Goal: Task Accomplishment & Management: Manage account settings

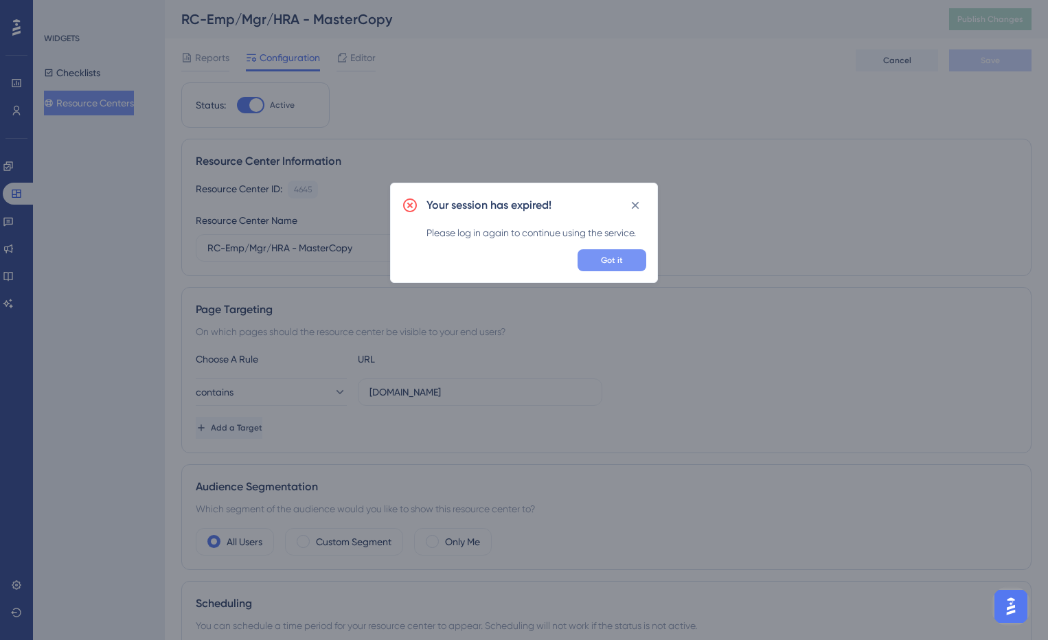
click at [612, 258] on span "Got it" at bounding box center [612, 260] width 22 height 11
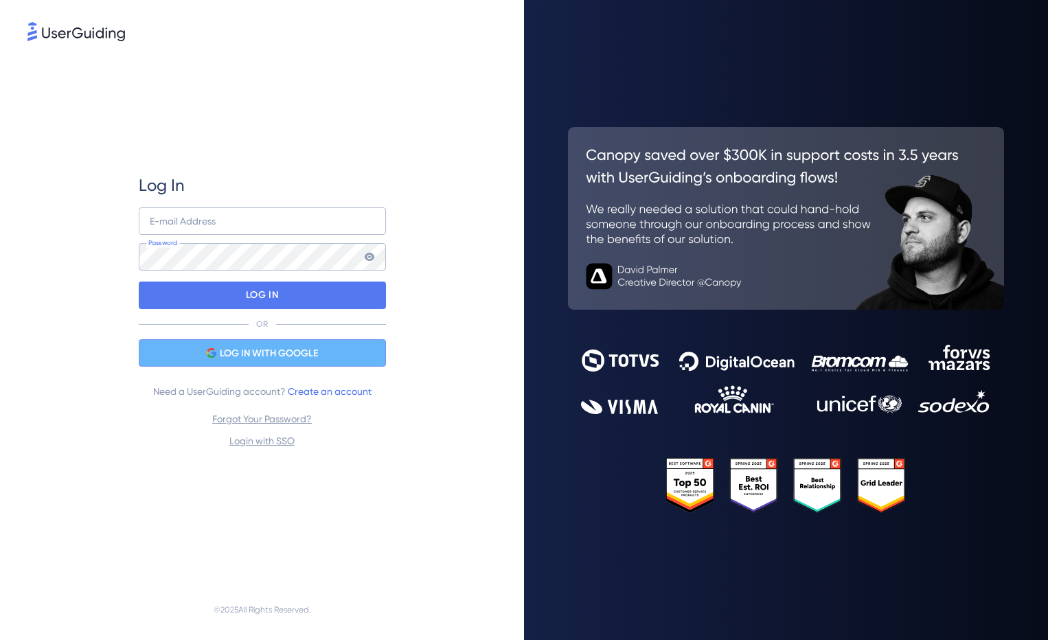
click at [260, 360] on span "LOG IN WITH GOOGLE" at bounding box center [269, 354] width 98 height 16
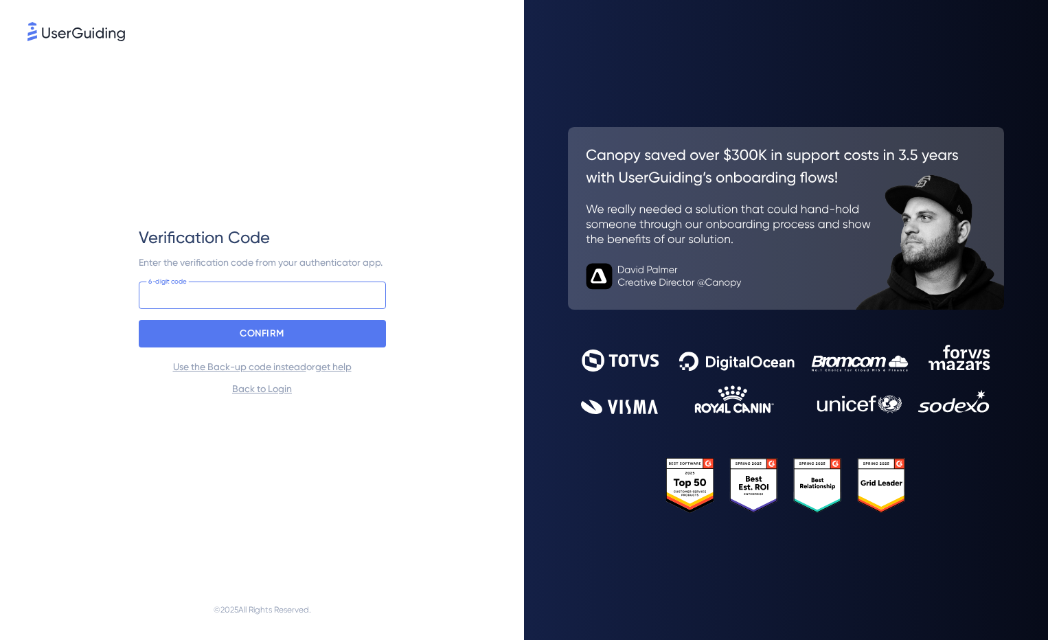
click at [153, 297] on input at bounding box center [262, 295] width 247 height 27
type input "898 293"
click at [254, 326] on p "CONFIRM" at bounding box center [262, 334] width 45 height 22
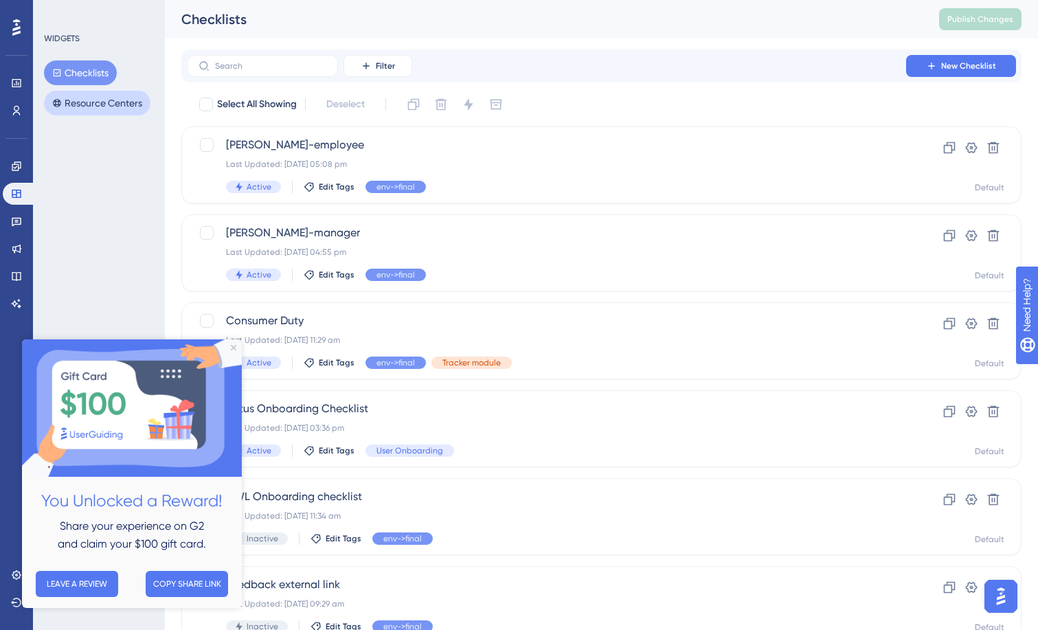
click at [84, 102] on button "Resource Centers" at bounding box center [97, 103] width 106 height 25
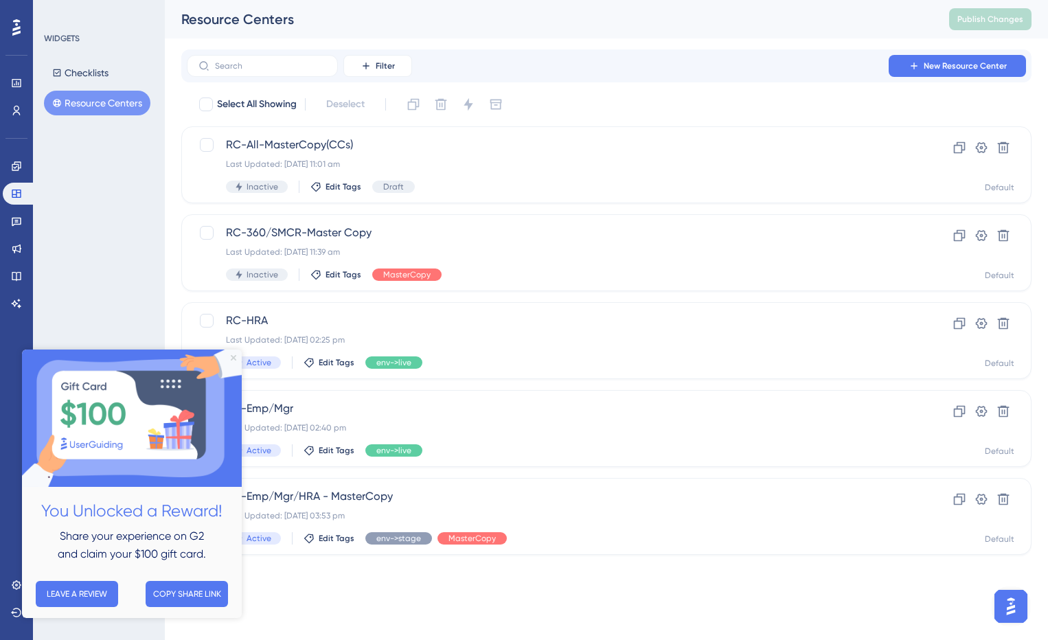
click at [233, 357] on icon "Close Preview" at bounding box center [233, 357] width 5 height 5
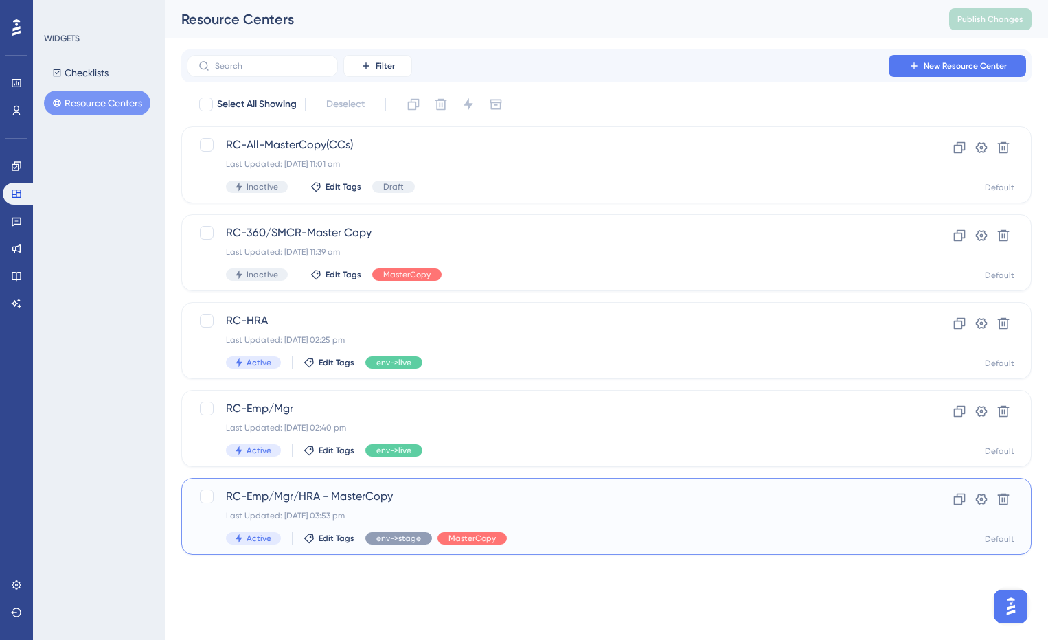
click at [346, 501] on span "RC-Emp/Mgr/HRA - MasterCopy" at bounding box center [551, 497] width 651 height 16
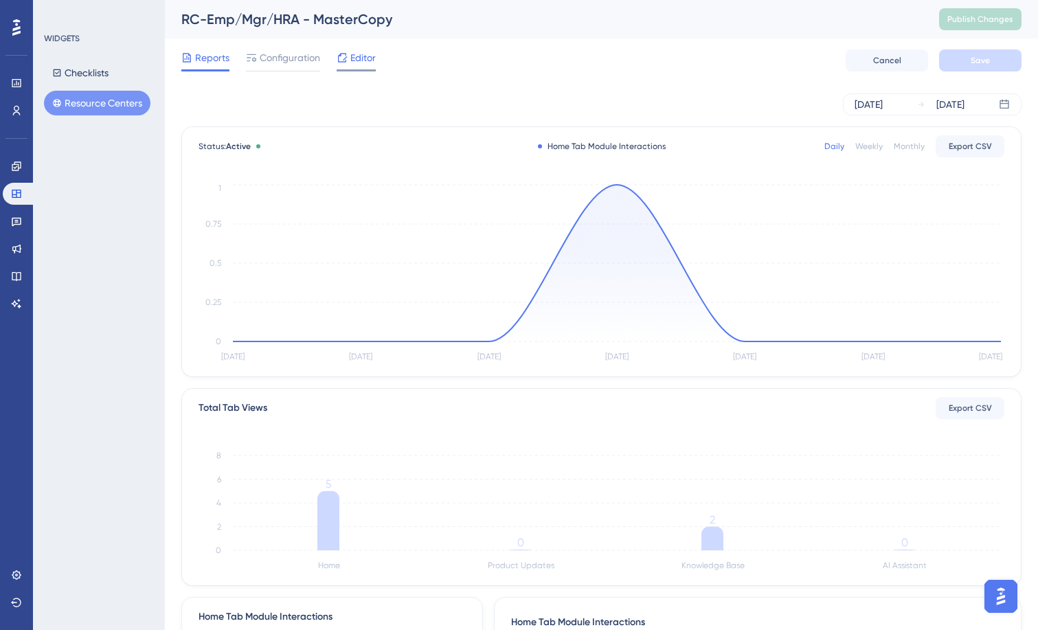
click at [361, 63] on span "Editor" at bounding box center [362, 57] width 25 height 16
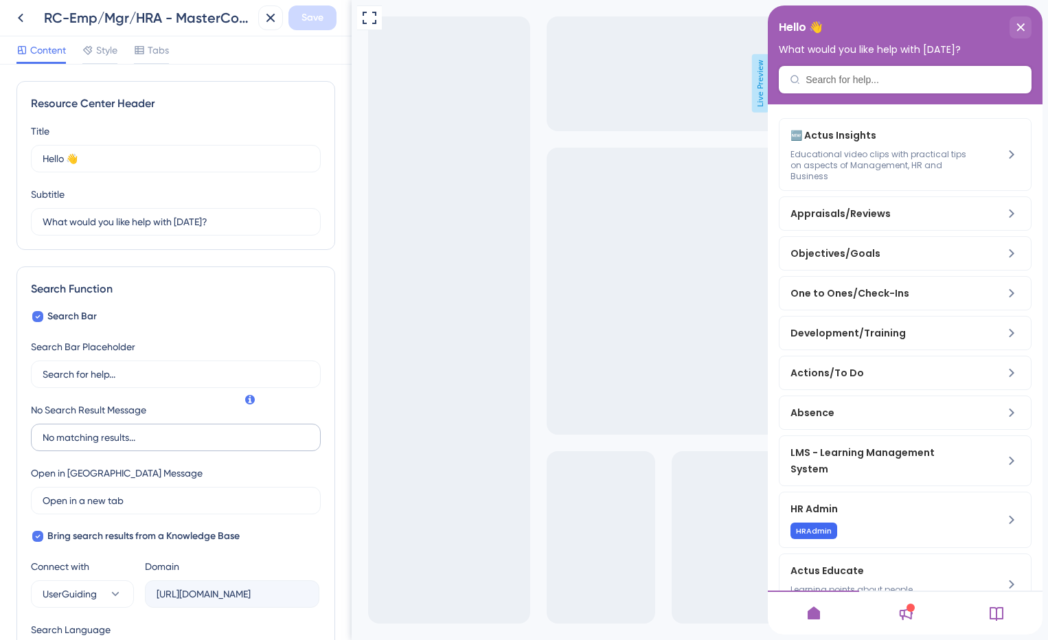
scroll to position [137, 0]
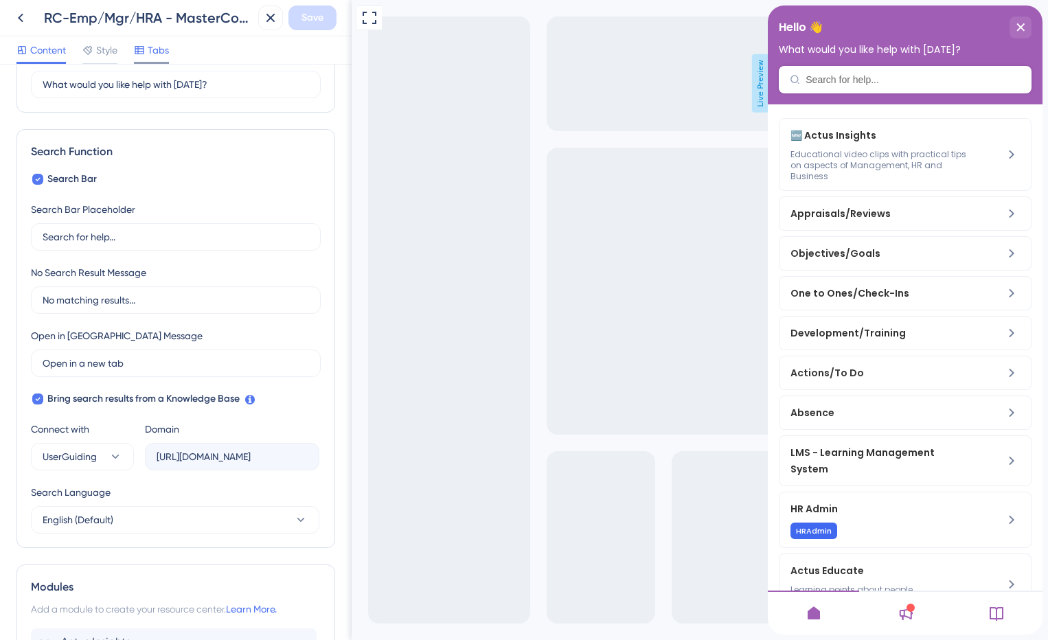
click at [154, 54] on span "Tabs" at bounding box center [158, 50] width 21 height 16
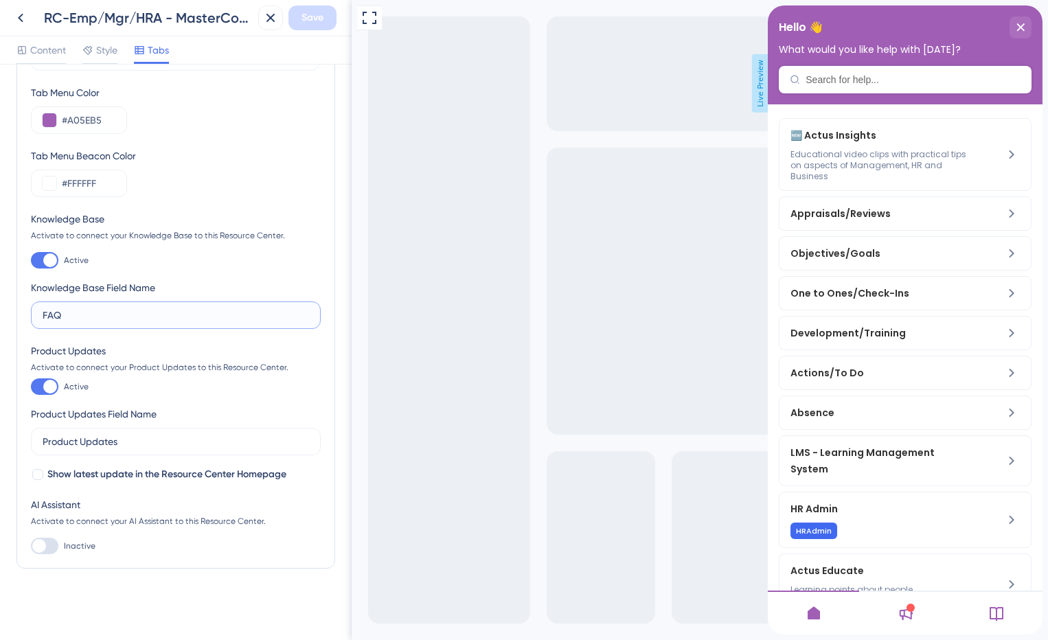
click at [91, 317] on input "FAQ" at bounding box center [176, 315] width 267 height 15
click at [999, 609] on icon at bounding box center [997, 613] width 16 height 16
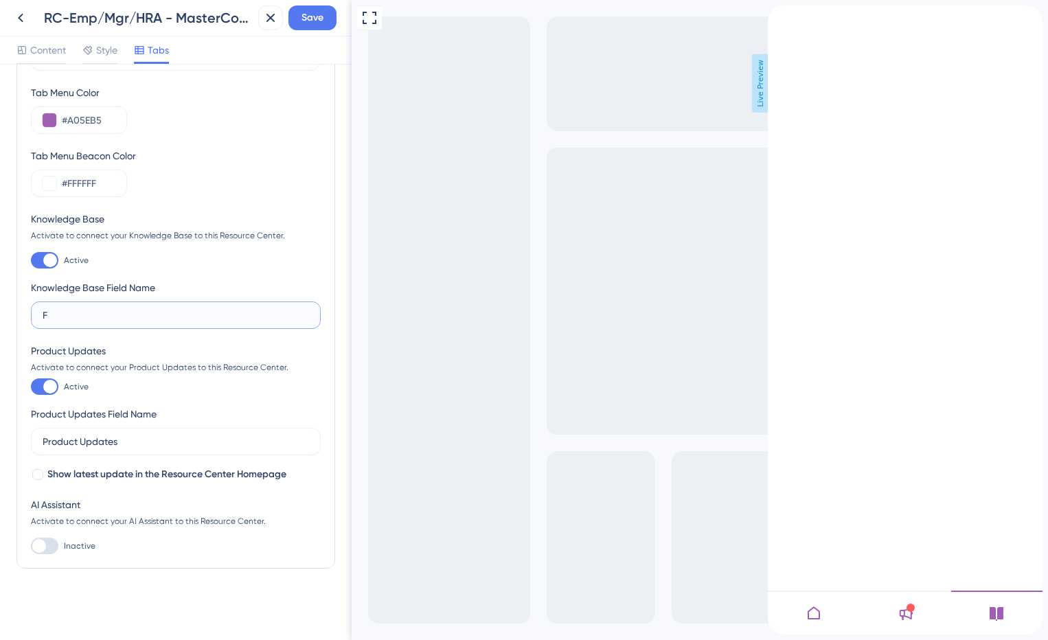
click at [74, 315] on input "F" at bounding box center [176, 315] width 267 height 15
type input "F"
type input "Coomon questions & error help"
drag, startPoint x: 180, startPoint y: 316, endPoint x: 33, endPoint y: 317, distance: 147.0
click at [33, 317] on label "Coomon questions & error help" at bounding box center [176, 315] width 290 height 27
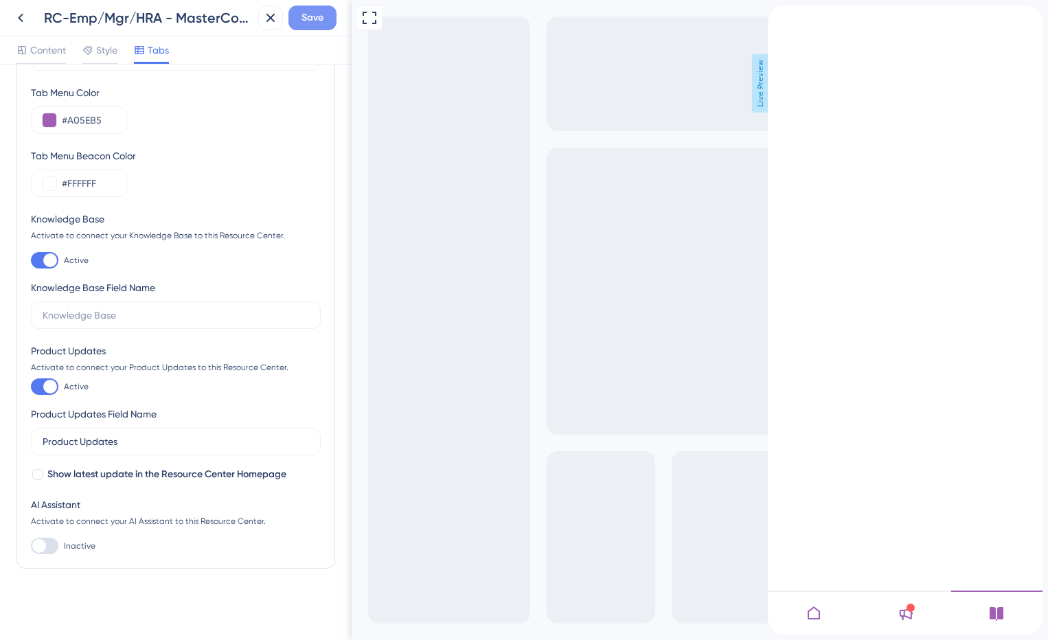
click at [317, 24] on span "Save" at bounding box center [313, 18] width 22 height 16
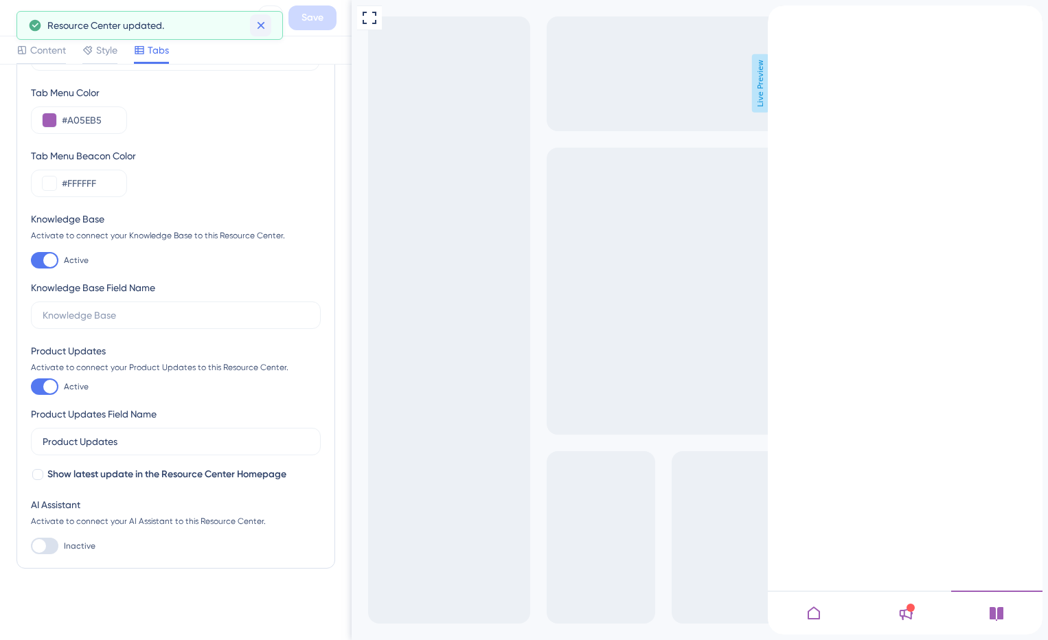
click at [256, 26] on icon at bounding box center [261, 26] width 14 height 14
click at [18, 18] on icon at bounding box center [20, 18] width 16 height 16
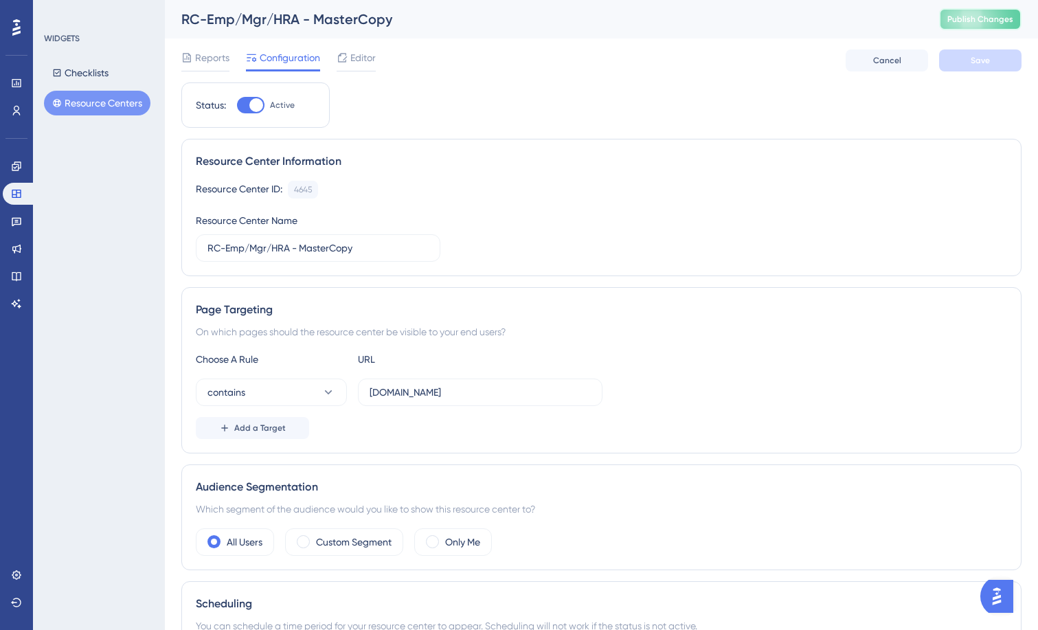
click at [991, 24] on span "Publish Changes" at bounding box center [980, 19] width 66 height 11
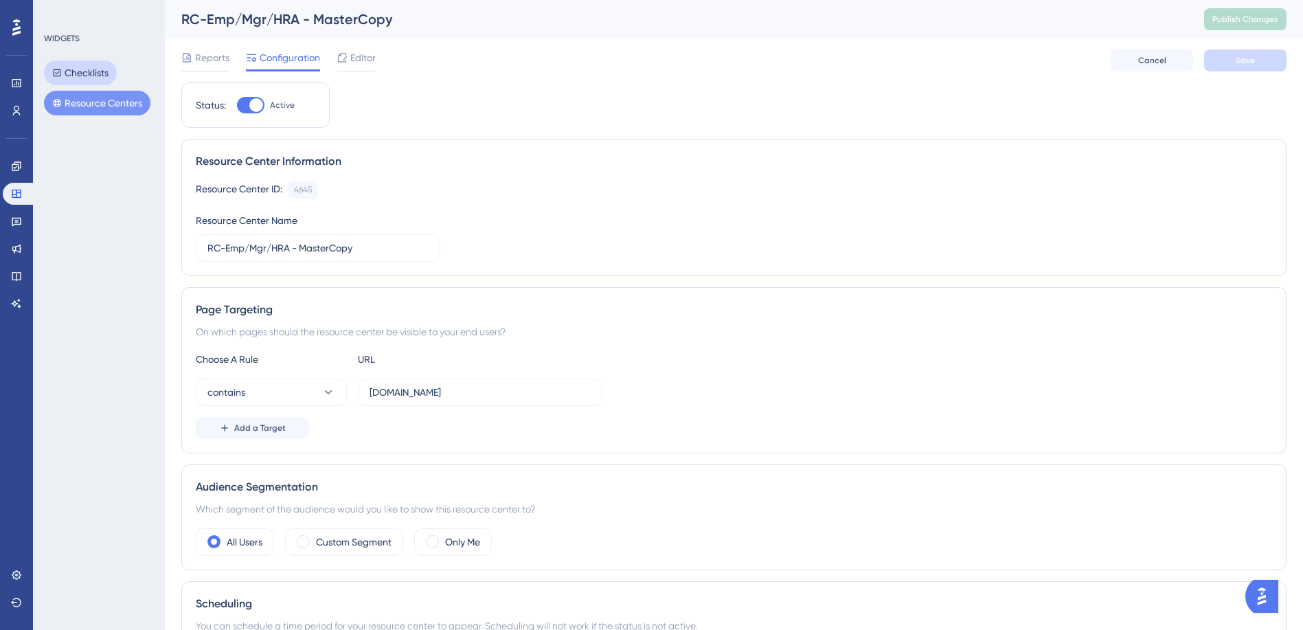
click at [85, 73] on button "Checklists" at bounding box center [80, 72] width 73 height 25
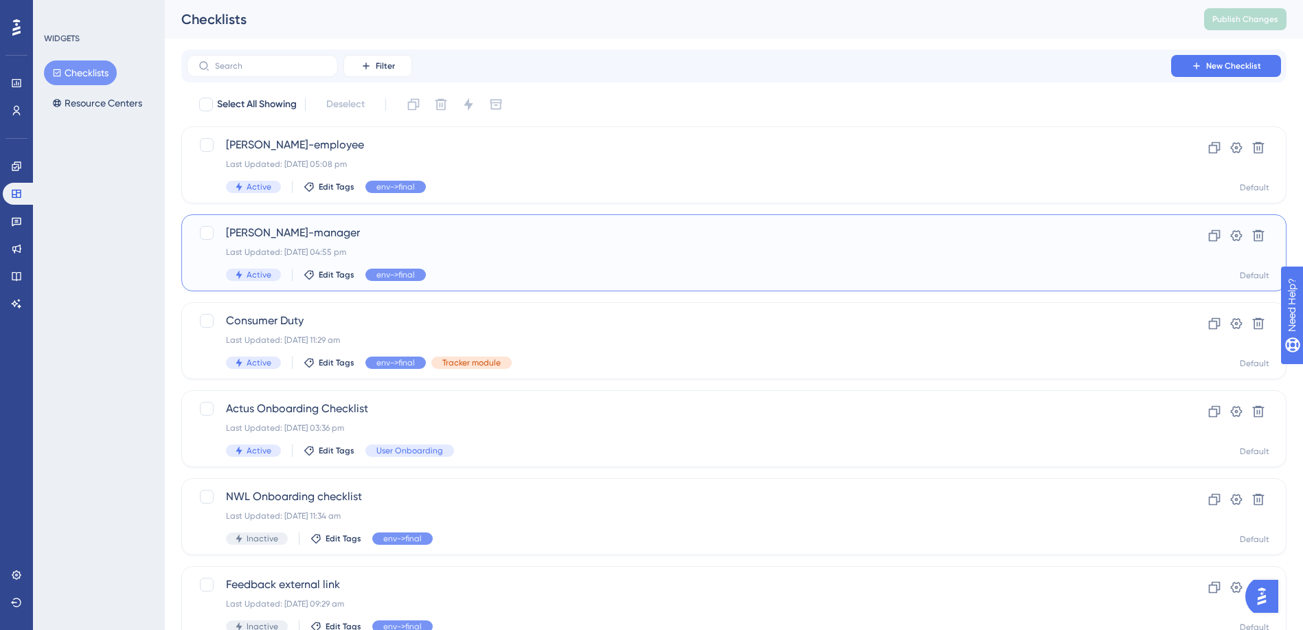
click at [280, 226] on span "Roland Toolkit-manager" at bounding box center [679, 233] width 906 height 16
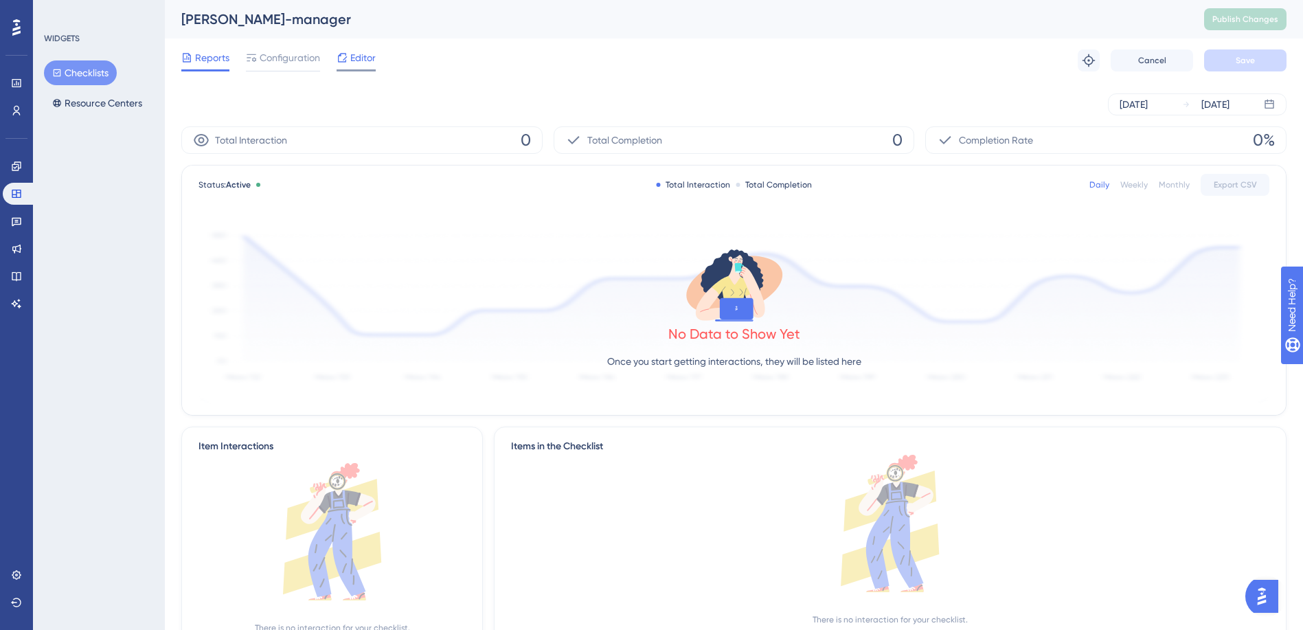
click at [350, 57] on span "Editor" at bounding box center [362, 57] width 25 height 16
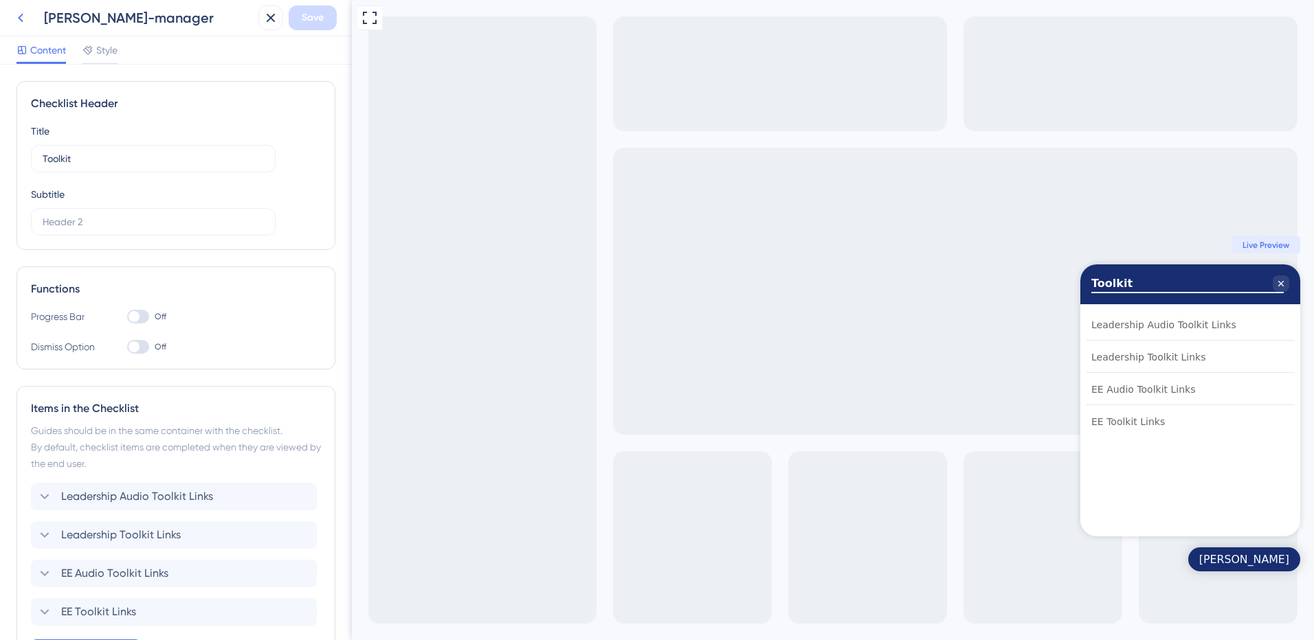
click at [17, 21] on icon at bounding box center [20, 18] width 16 height 16
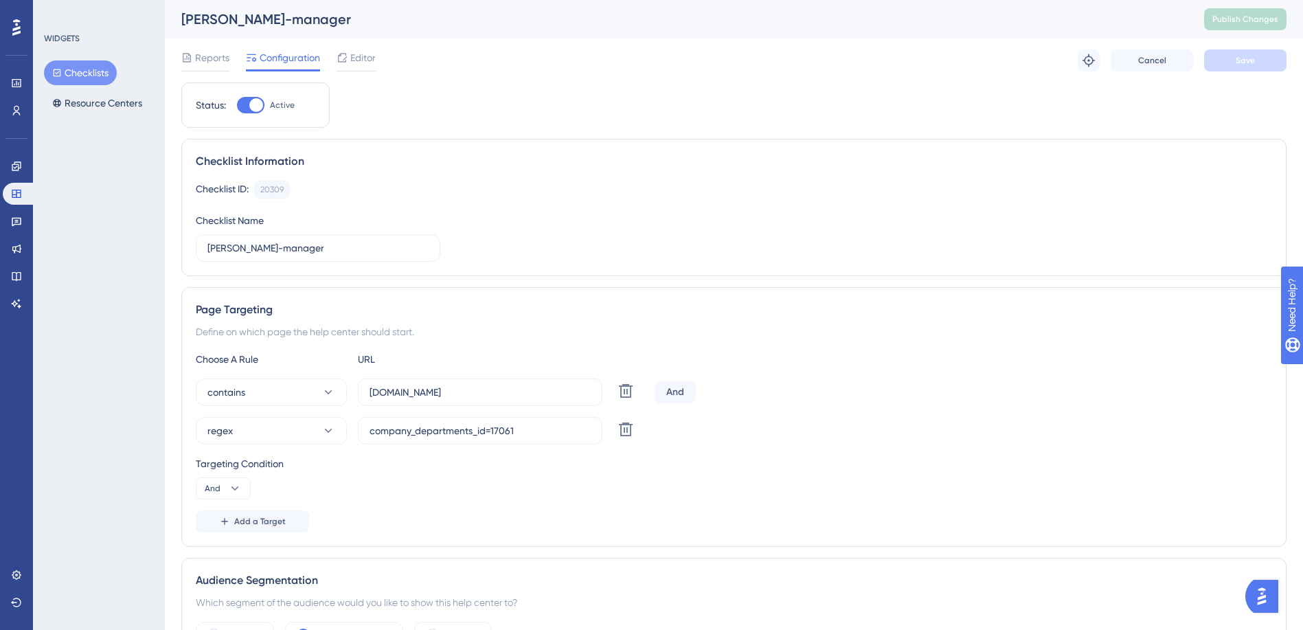
click at [91, 71] on button "Checklists" at bounding box center [80, 72] width 73 height 25
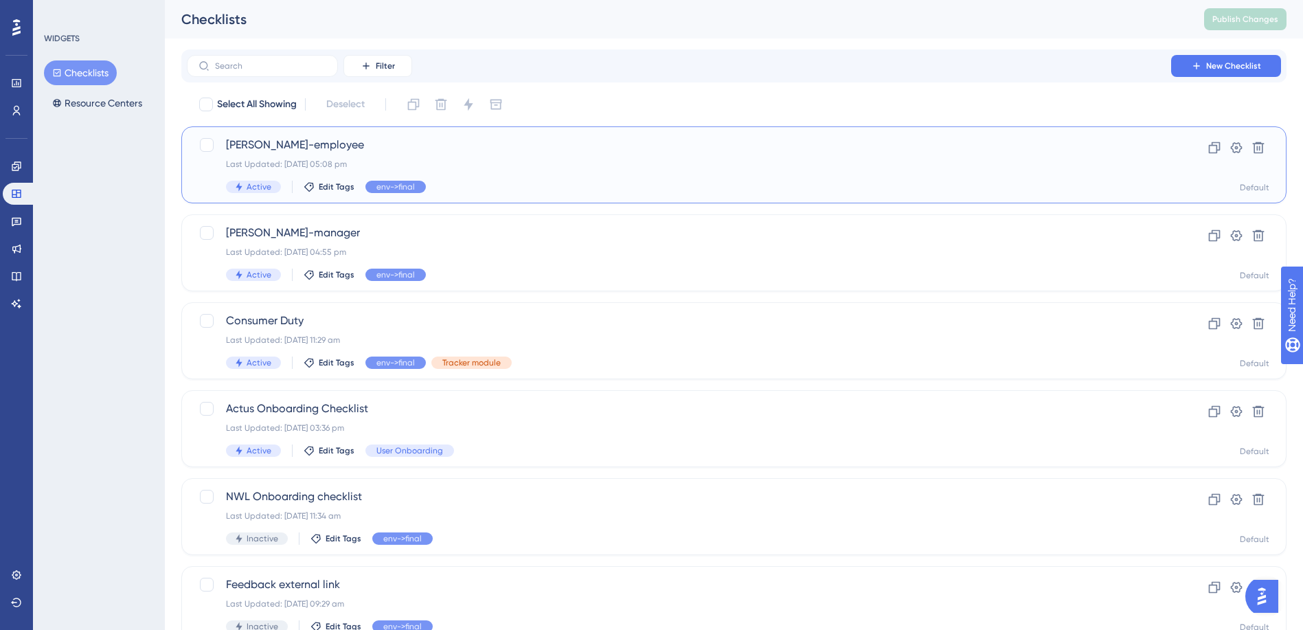
click at [276, 150] on span "Roland Toolkit-employee" at bounding box center [679, 145] width 906 height 16
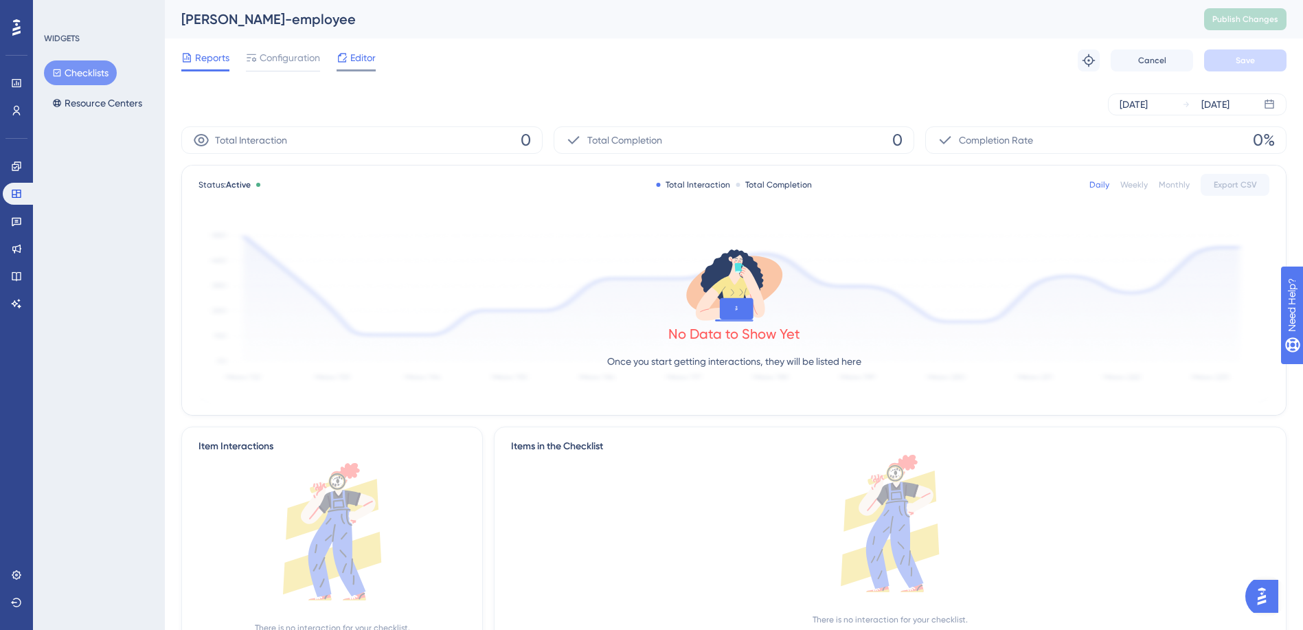
click at [362, 58] on span "Editor" at bounding box center [362, 57] width 25 height 16
click at [19, 170] on icon at bounding box center [16, 166] width 11 height 11
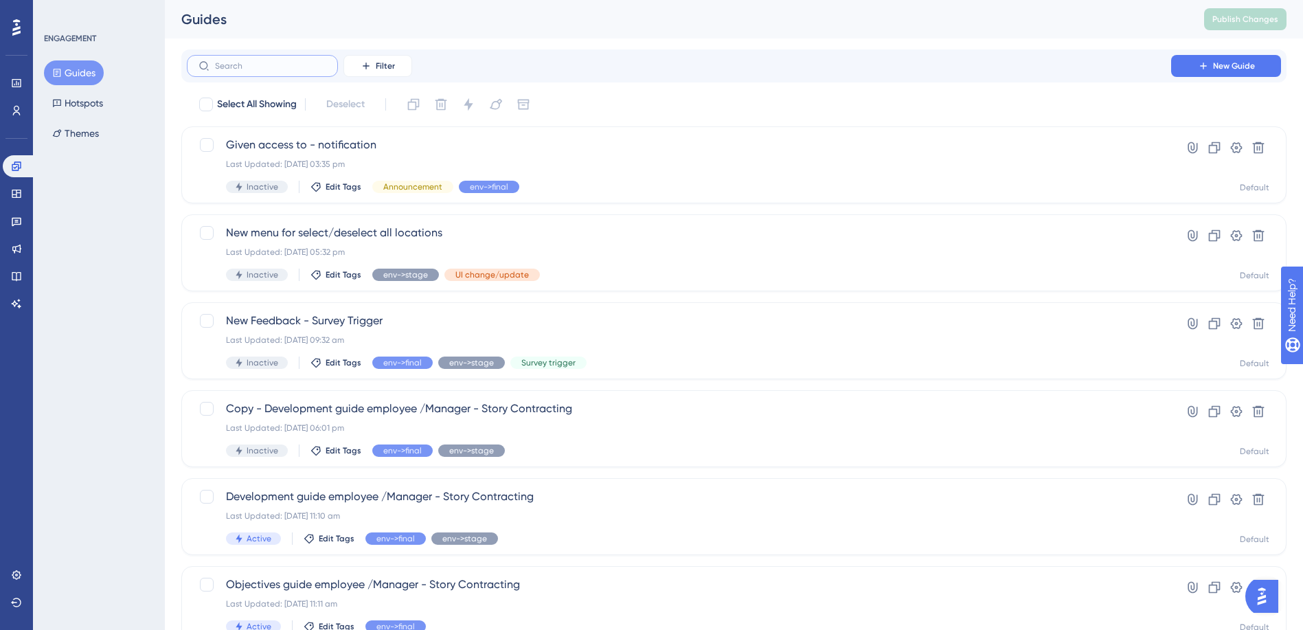
click at [267, 68] on input "text" at bounding box center [270, 66] width 111 height 10
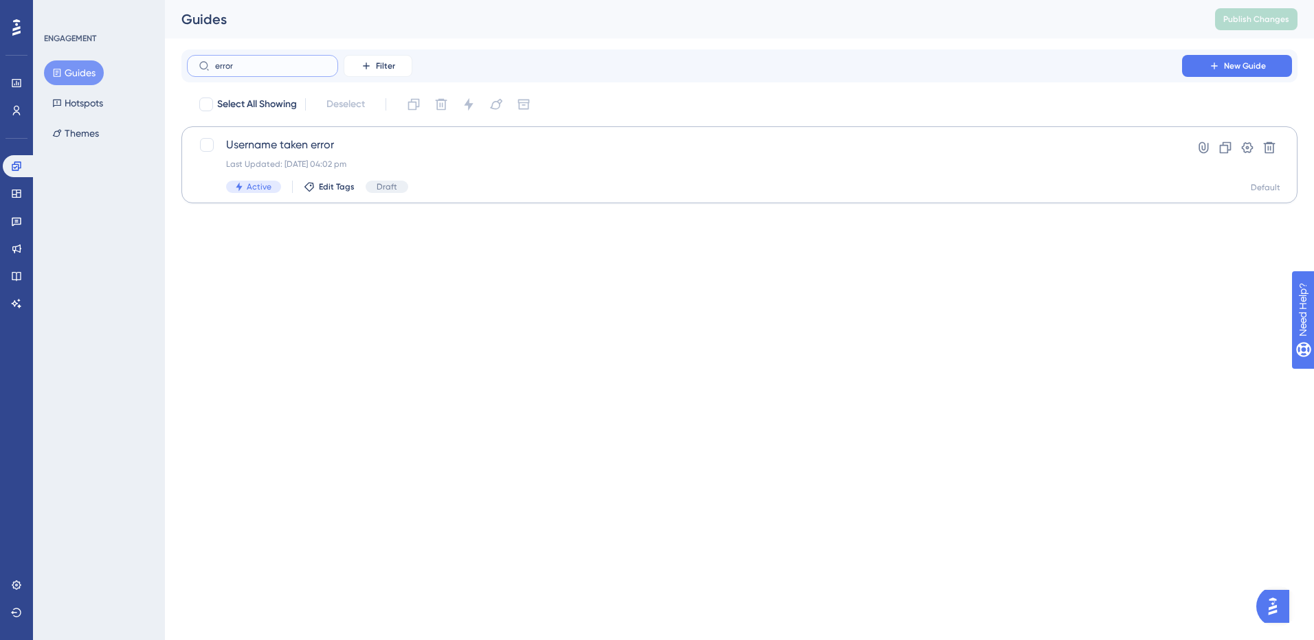
type input "error"
click at [293, 149] on span "Username taken error" at bounding box center [684, 145] width 917 height 16
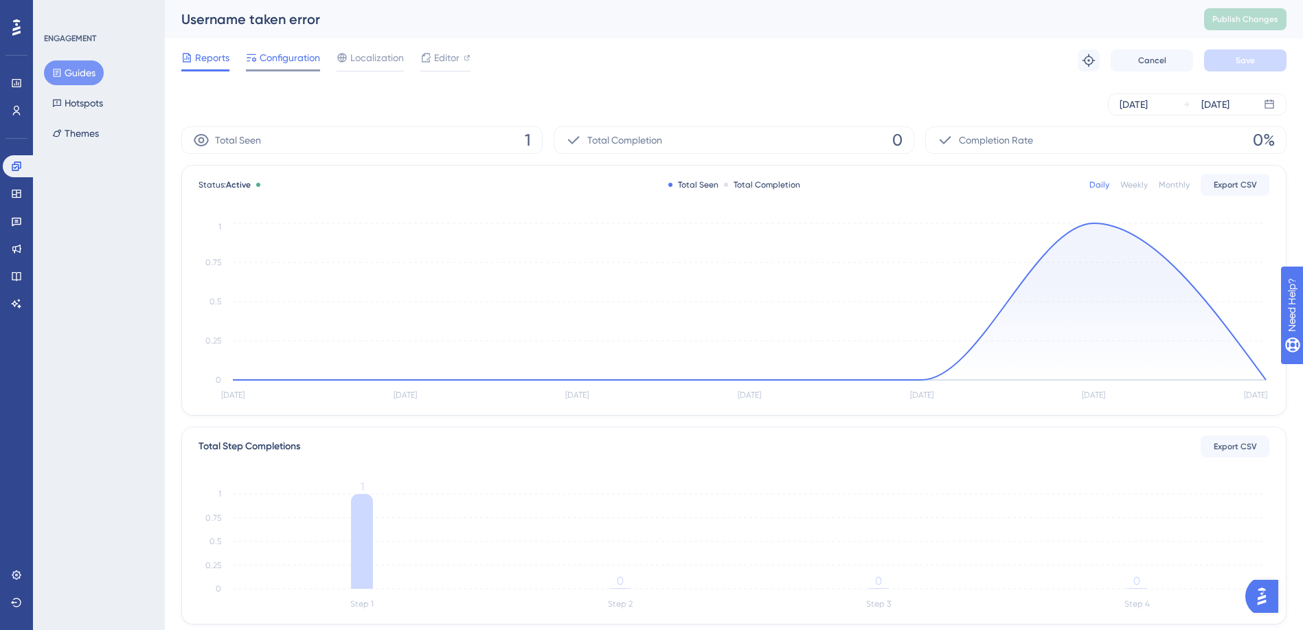
click at [316, 58] on span "Configuration" at bounding box center [290, 57] width 60 height 16
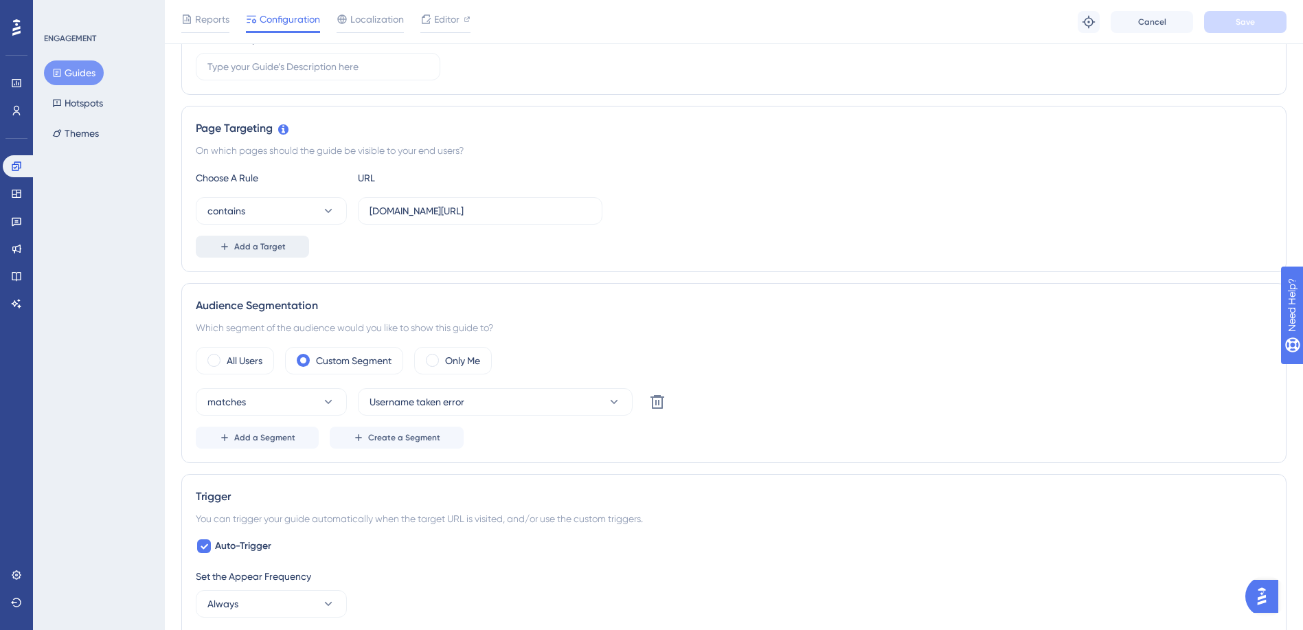
scroll to position [275, 0]
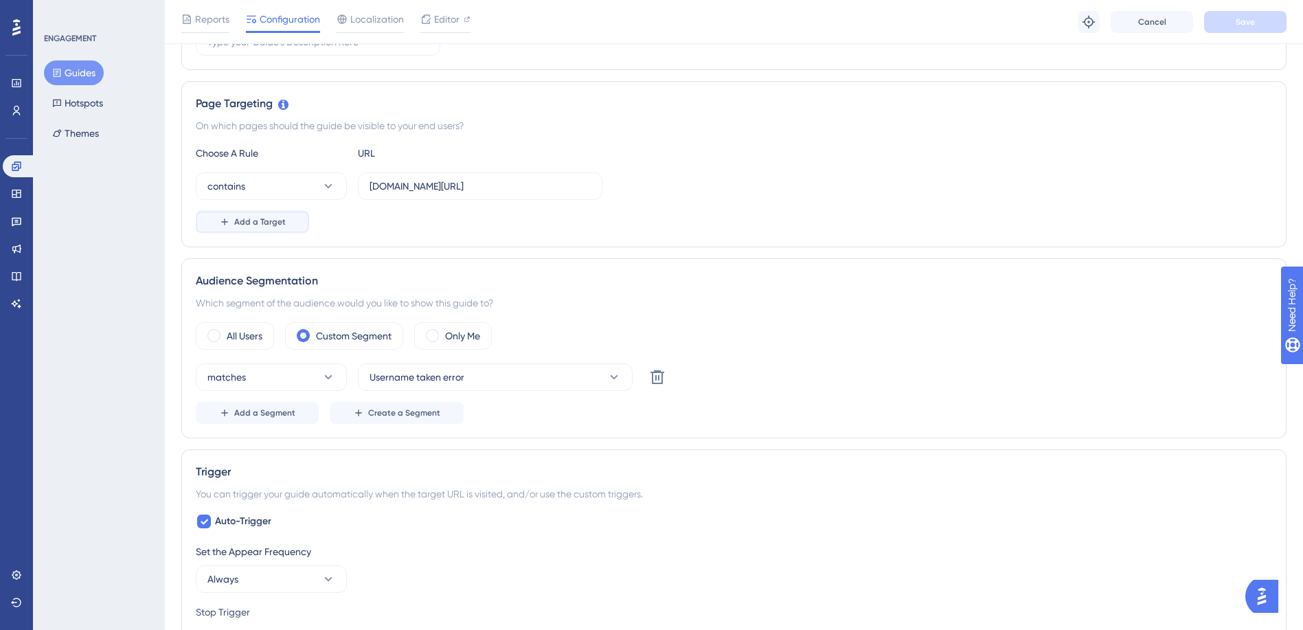
click at [260, 215] on button "Add a Target" at bounding box center [252, 222] width 113 height 22
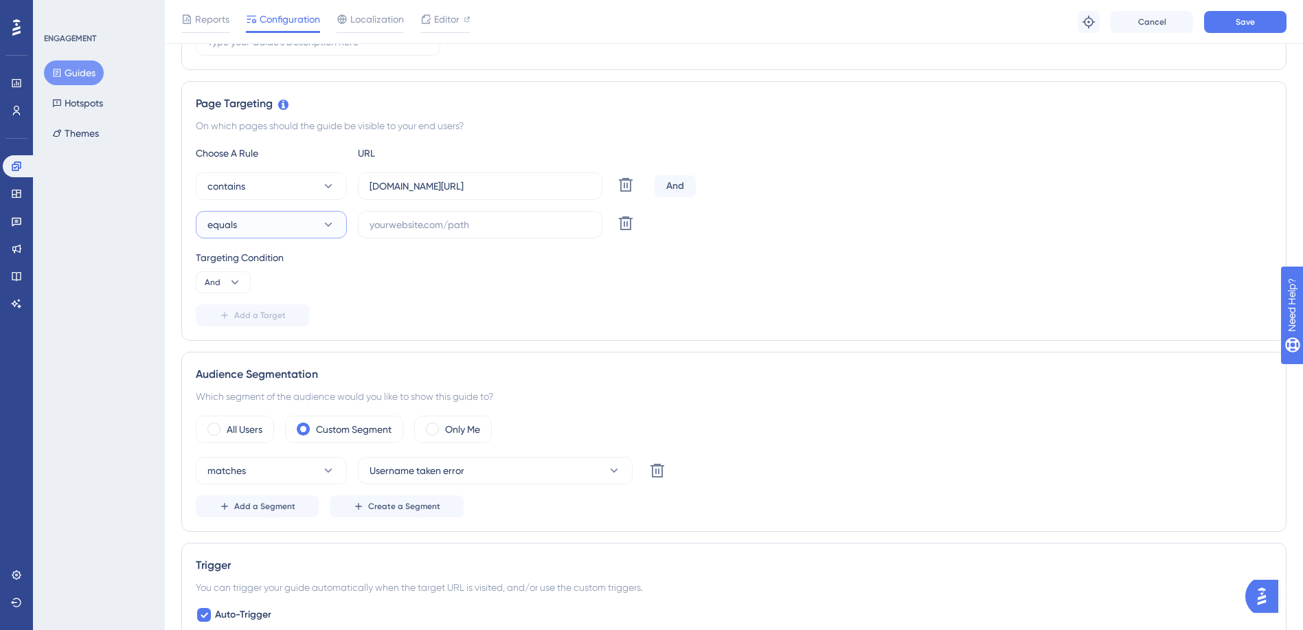
click at [258, 221] on button "equals" at bounding box center [271, 224] width 151 height 27
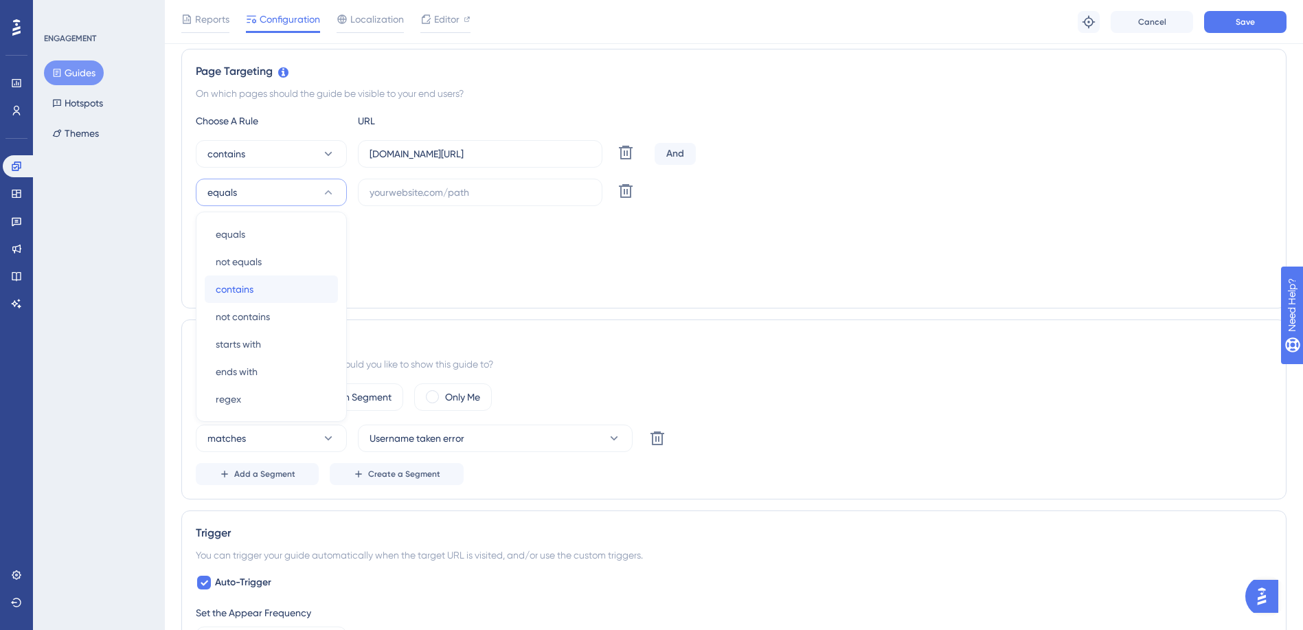
click at [265, 295] on div "contains contains" at bounding box center [271, 289] width 111 height 27
click at [422, 203] on label at bounding box center [480, 192] width 245 height 27
click at [422, 200] on input "text" at bounding box center [480, 192] width 221 height 15
click at [409, 190] on input "text" at bounding box center [480, 192] width 221 height 15
drag, startPoint x: 369, startPoint y: 151, endPoint x: 543, endPoint y: 153, distance: 173.8
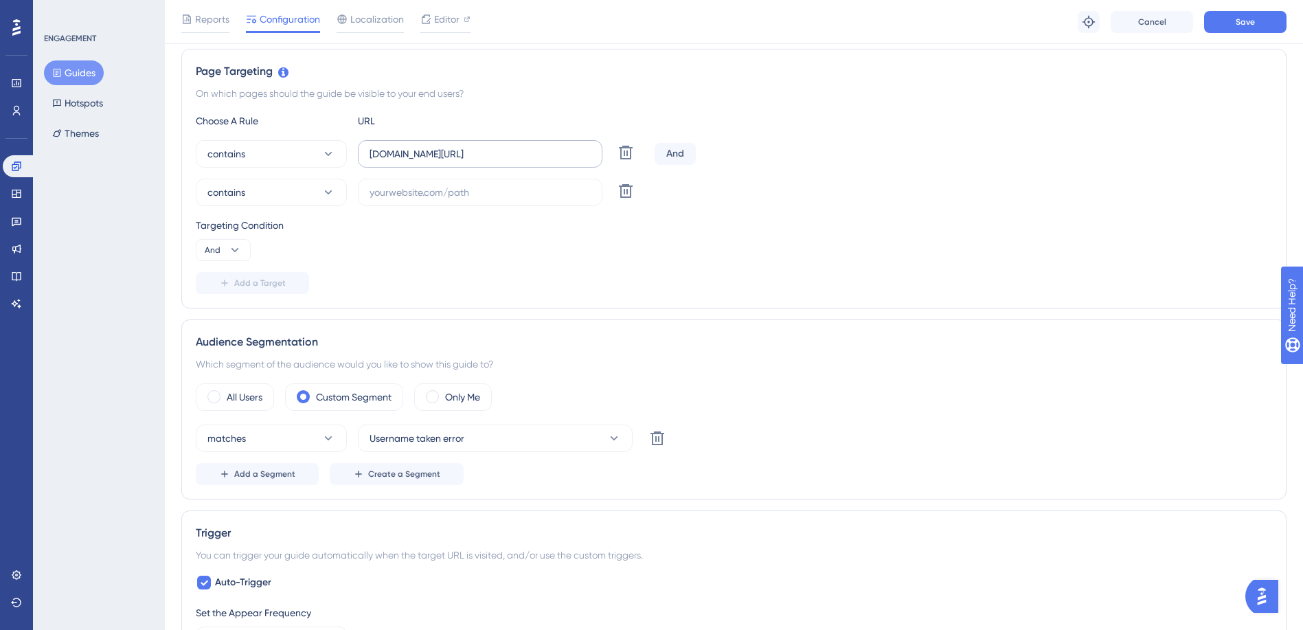
click at [543, 153] on label "final.actuslogin.com/admin/hr-admin/" at bounding box center [480, 153] width 245 height 27
click at [543, 153] on input "final.actuslogin.com/admin/hr-admin/" at bounding box center [480, 153] width 221 height 15
click at [545, 154] on input "final.actuslogin.com/admin/hr-admin/" at bounding box center [480, 153] width 221 height 15
drag, startPoint x: 545, startPoint y: 154, endPoint x: 361, endPoint y: 155, distance: 183.5
click at [361, 155] on label "final.actuslogin.com/admin/hr-admin/" at bounding box center [480, 153] width 245 height 27
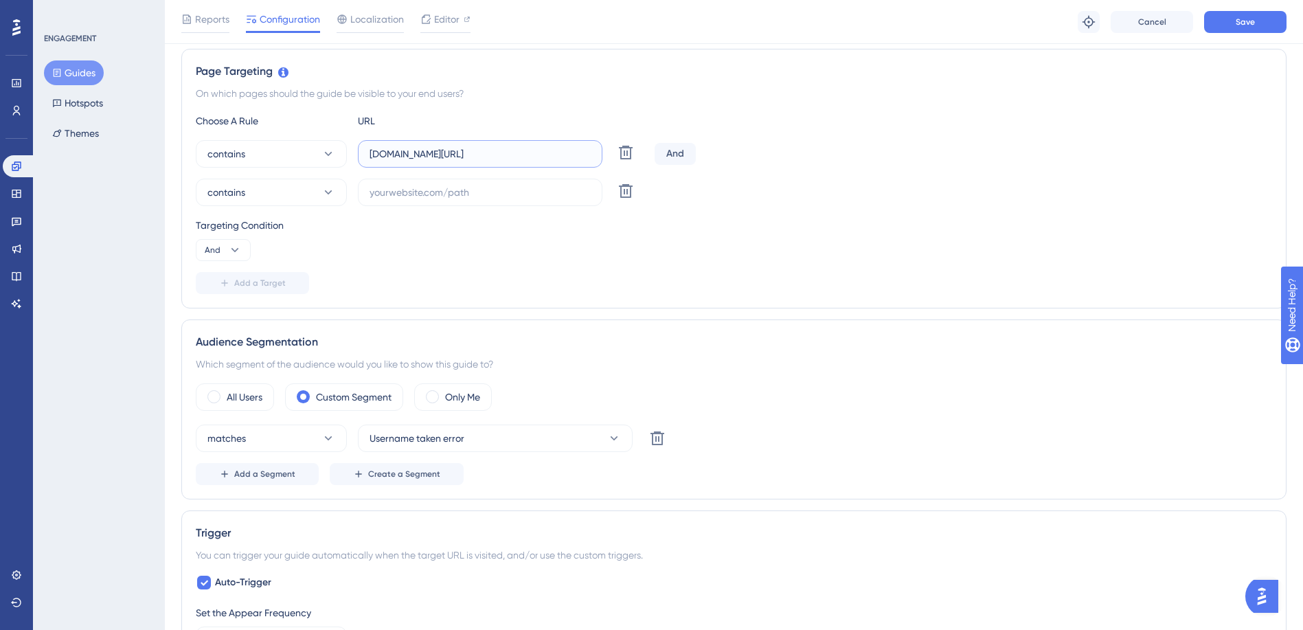
click at [370, 155] on input "final.actuslogin.com/admin/hr-admin/" at bounding box center [480, 153] width 221 height 15
click at [390, 197] on input "text" at bounding box center [480, 192] width 221 height 15
paste input "final.actuslogin.com/admin/hr-admin/"
click at [389, 195] on input "final.actuslogin.com/admin/hr-admin/" at bounding box center [480, 192] width 221 height 15
type input "stage.actuslogin.com/admin/hr-admin/"
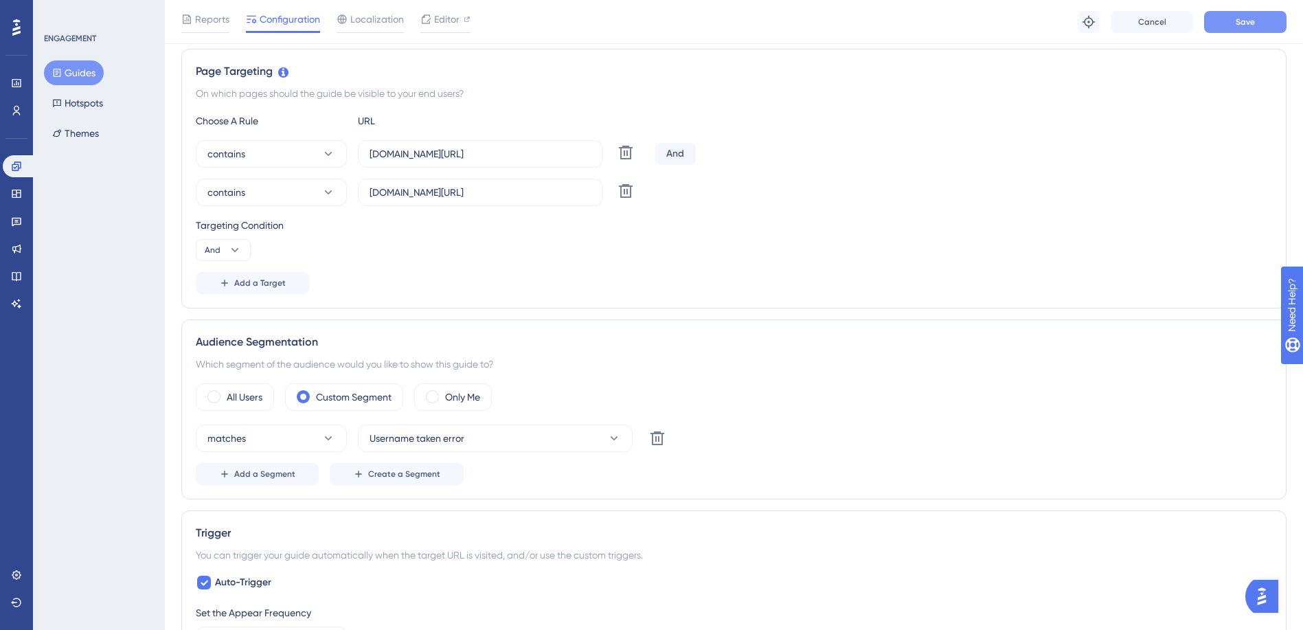
click at [1048, 30] on button "Save" at bounding box center [1245, 22] width 82 height 22
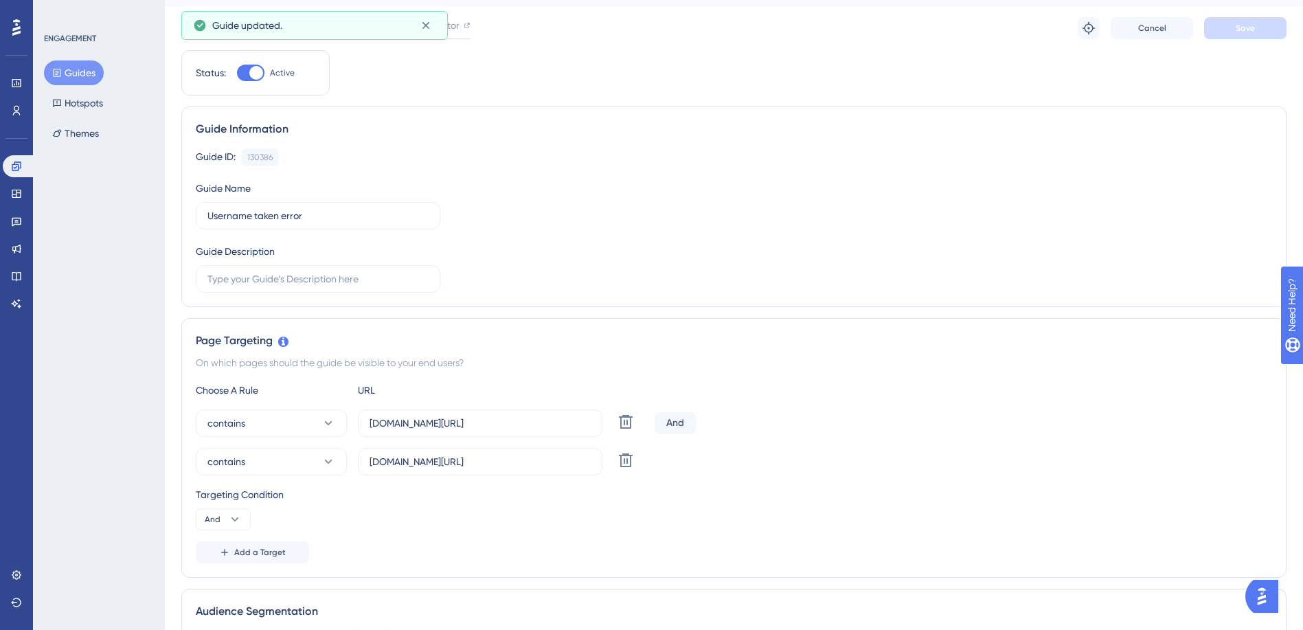
scroll to position [0, 0]
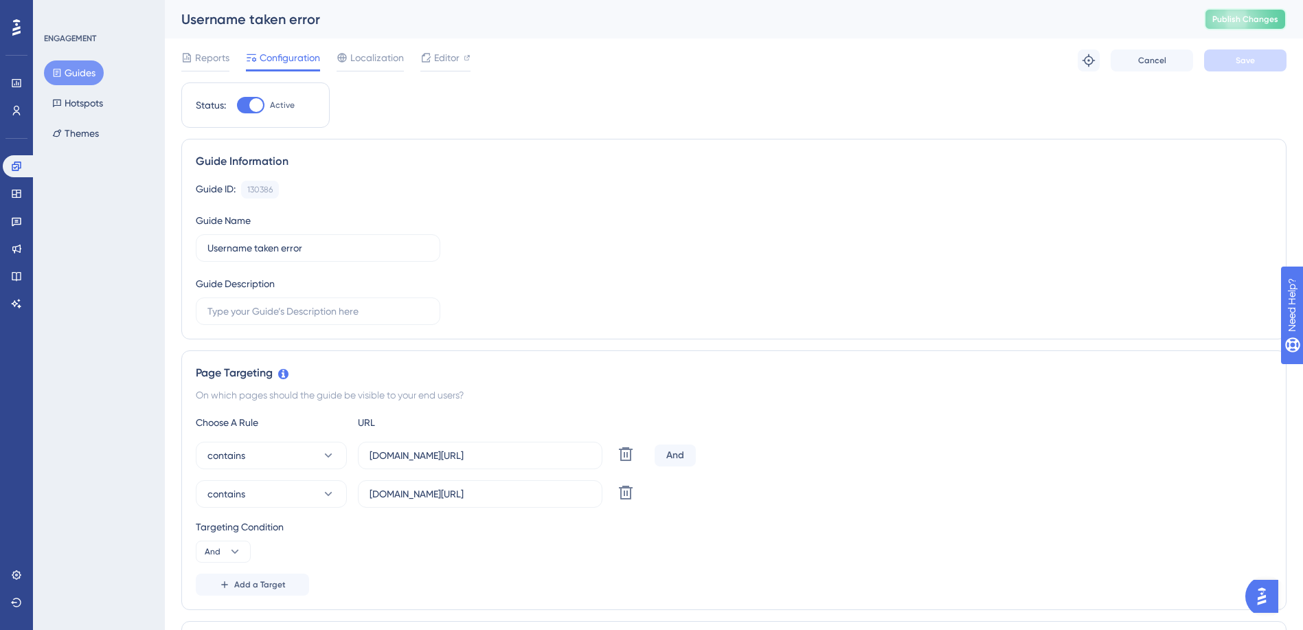
click at [1048, 26] on button "Publish Changes" at bounding box center [1245, 19] width 82 height 22
click at [458, 65] on span "Editor" at bounding box center [446, 57] width 25 height 16
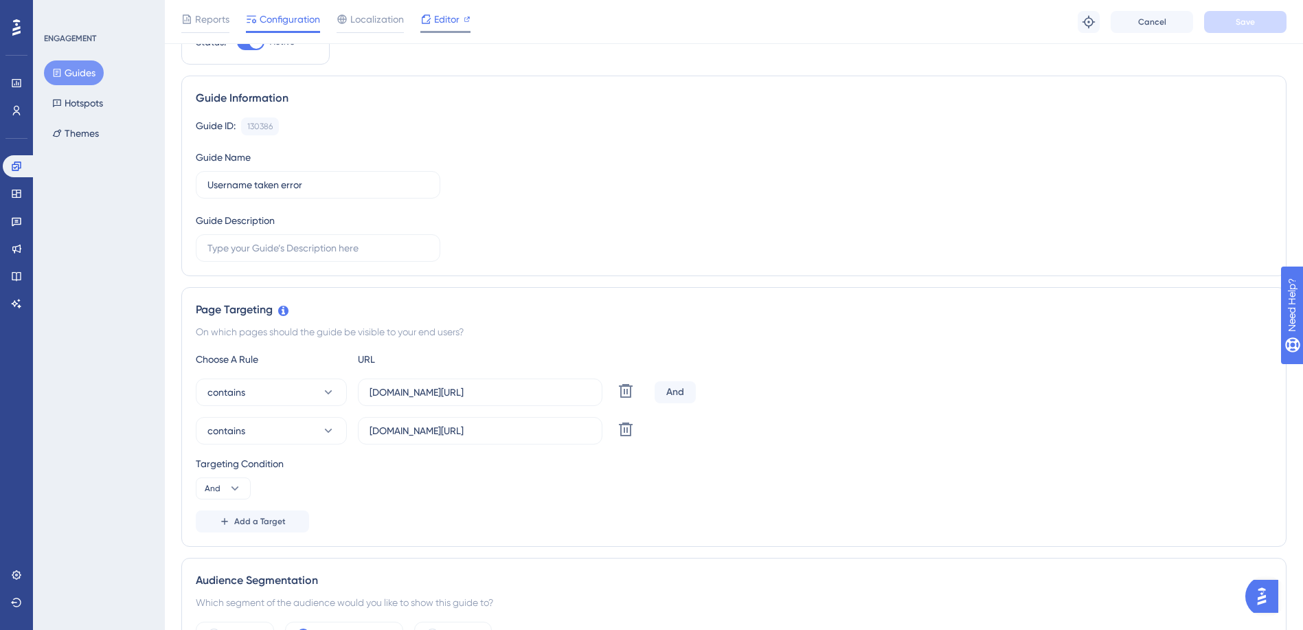
click at [464, 28] on div "Editor" at bounding box center [445, 22] width 50 height 22
click at [388, 397] on input "final.actuslogin.com/admin/hr-admin/" at bounding box center [480, 392] width 221 height 15
type input "stage.actuslogin.com/admin/hr-admin/"
click at [396, 429] on input "stage.actuslogin.com/admin/hr-admin/" at bounding box center [480, 430] width 221 height 15
type input "final.actuslogin.com/admin/hr-admin/"
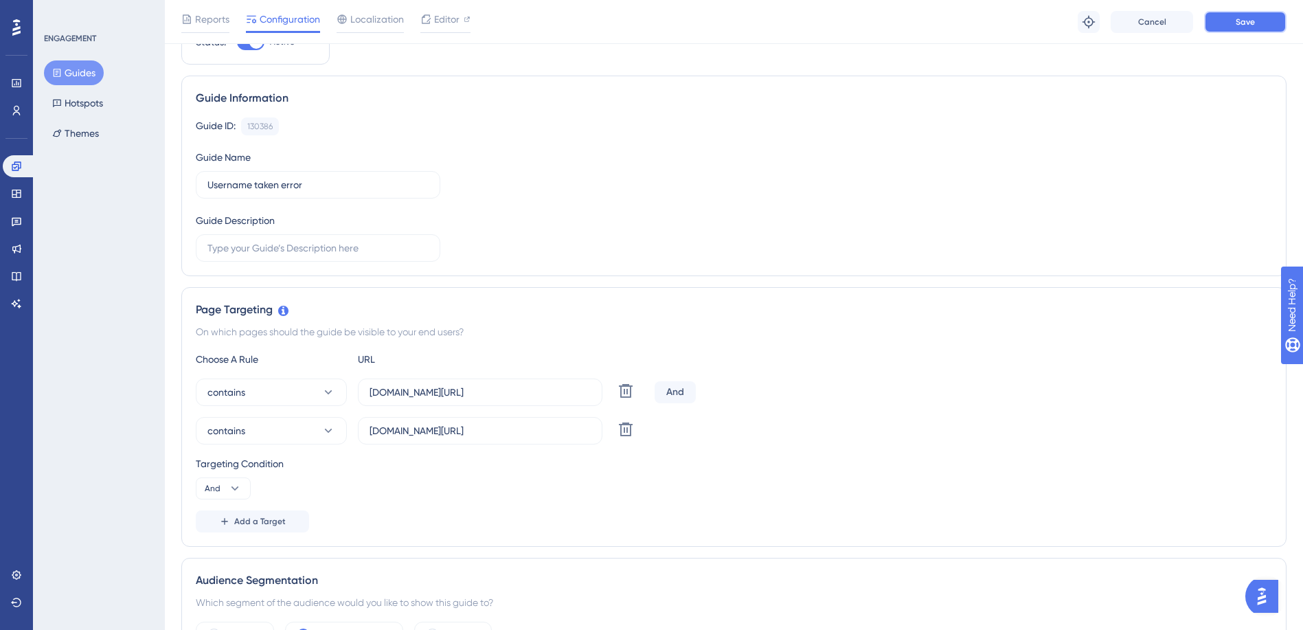
click at [1048, 20] on button "Save" at bounding box center [1245, 22] width 82 height 22
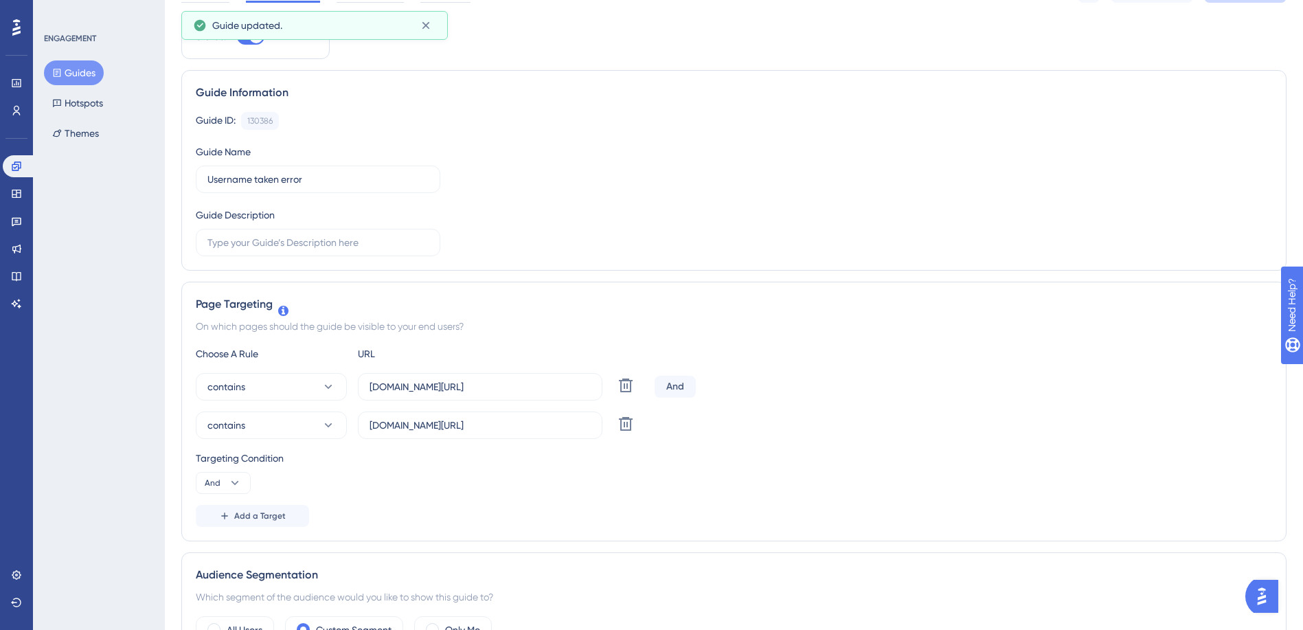
scroll to position [0, 0]
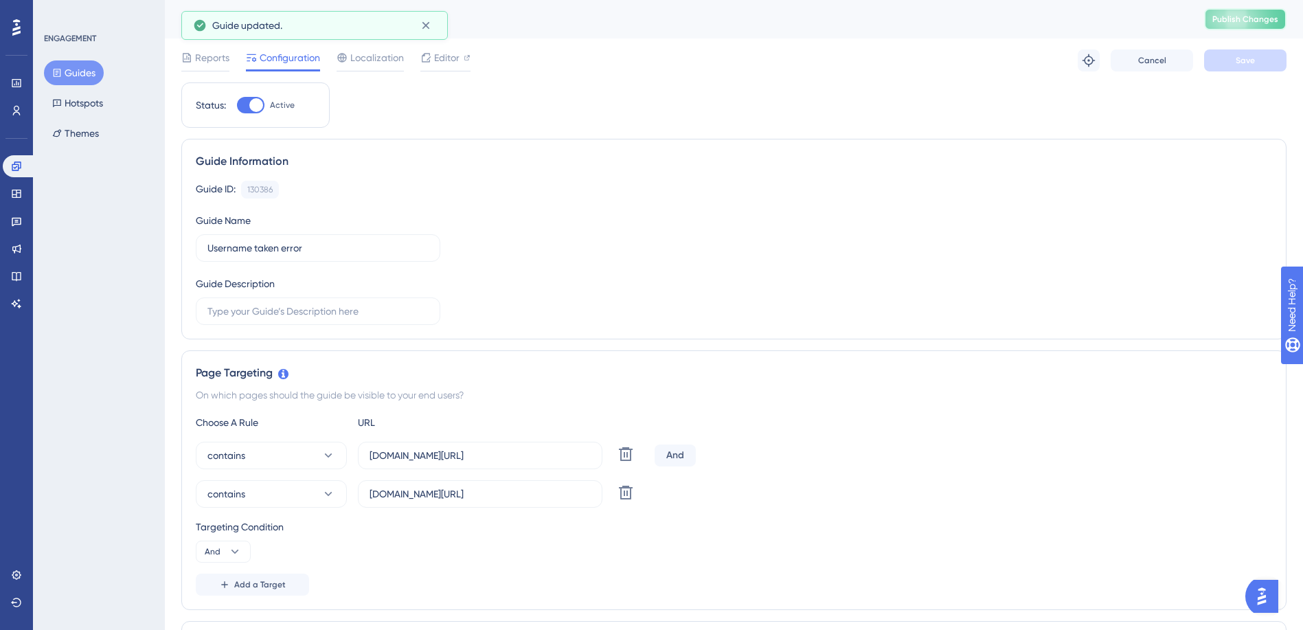
click at [1048, 23] on span "Publish Changes" at bounding box center [1246, 19] width 66 height 11
click at [457, 59] on span "Editor" at bounding box center [446, 57] width 25 height 16
click at [447, 58] on span "Editor" at bounding box center [446, 57] width 25 height 16
